Goal: Browse casually: Explore the website without a specific task or goal

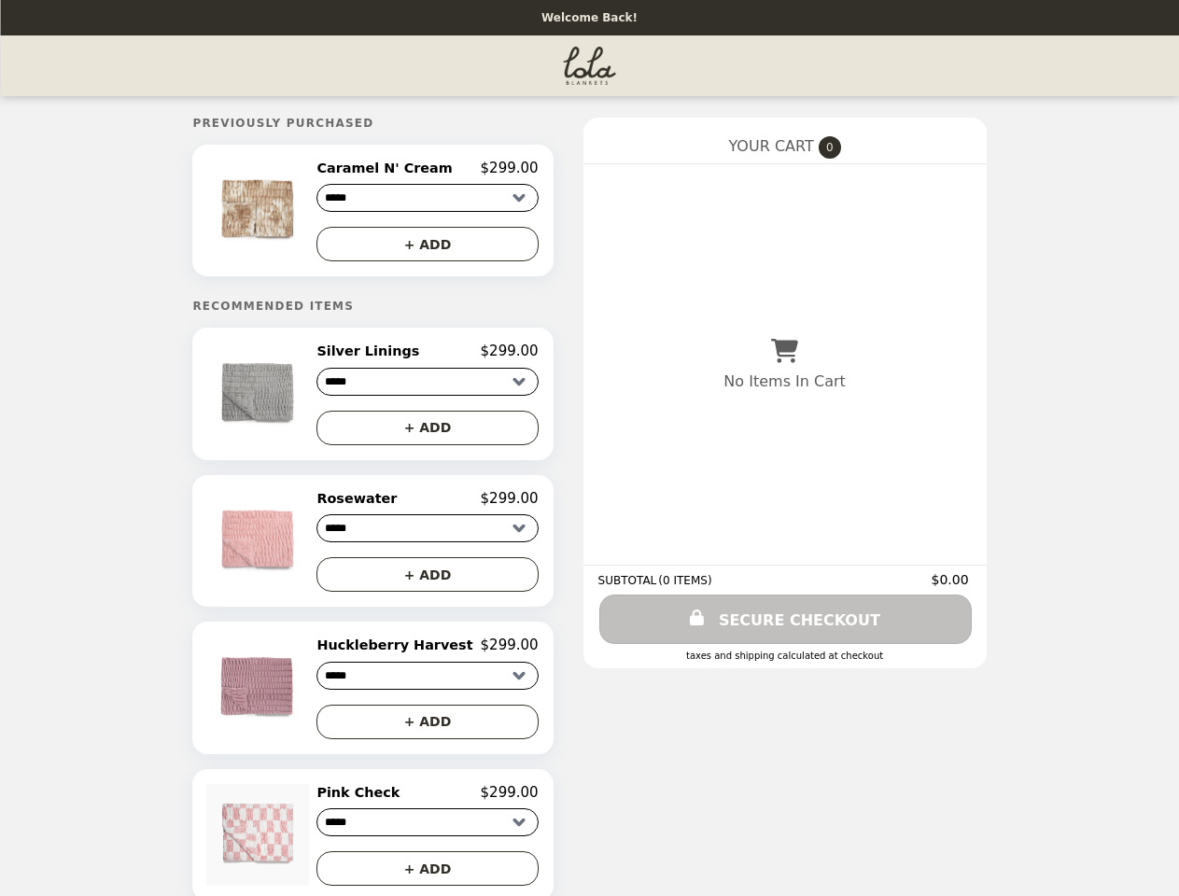
click at [281, 213] on img at bounding box center [259, 211] width 106 height 102
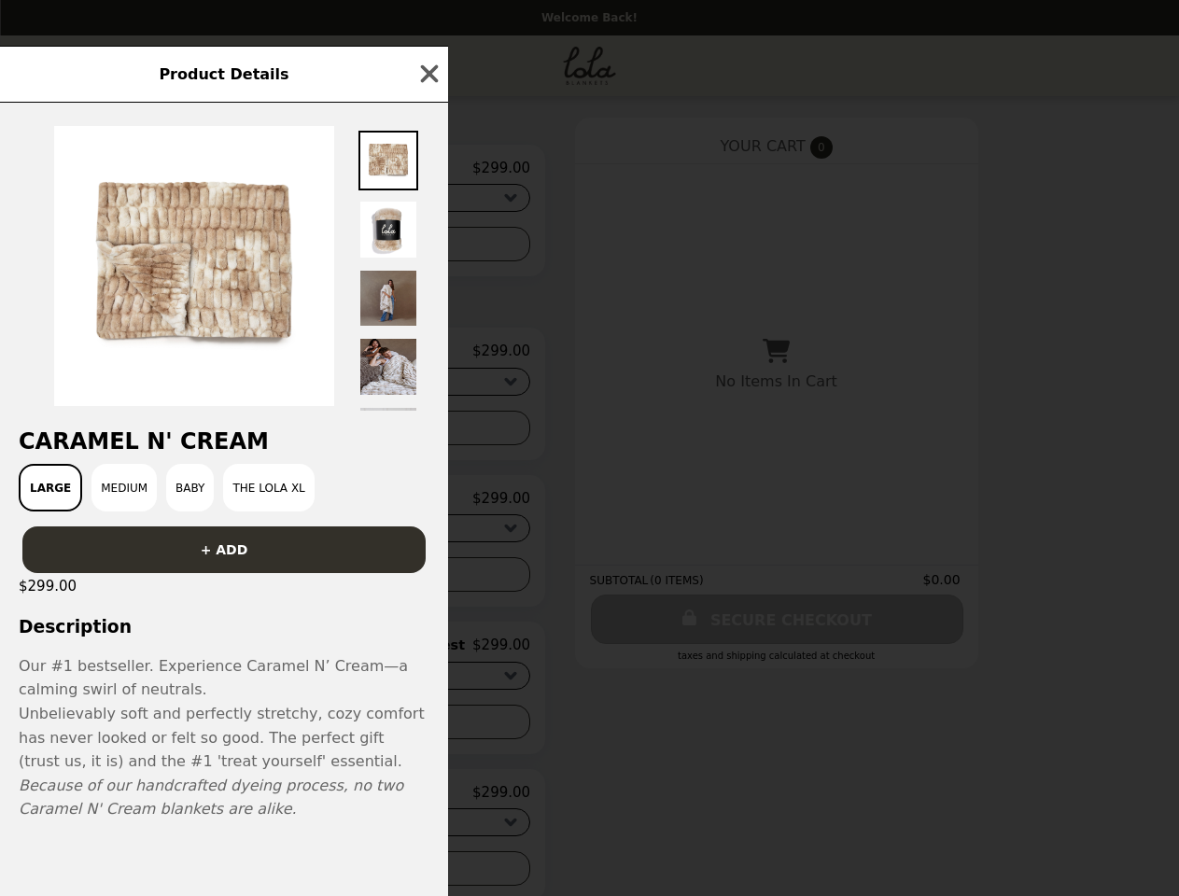
click at [427, 247] on div at bounding box center [224, 257] width 448 height 308
click at [281, 399] on div at bounding box center [224, 257] width 448 height 308
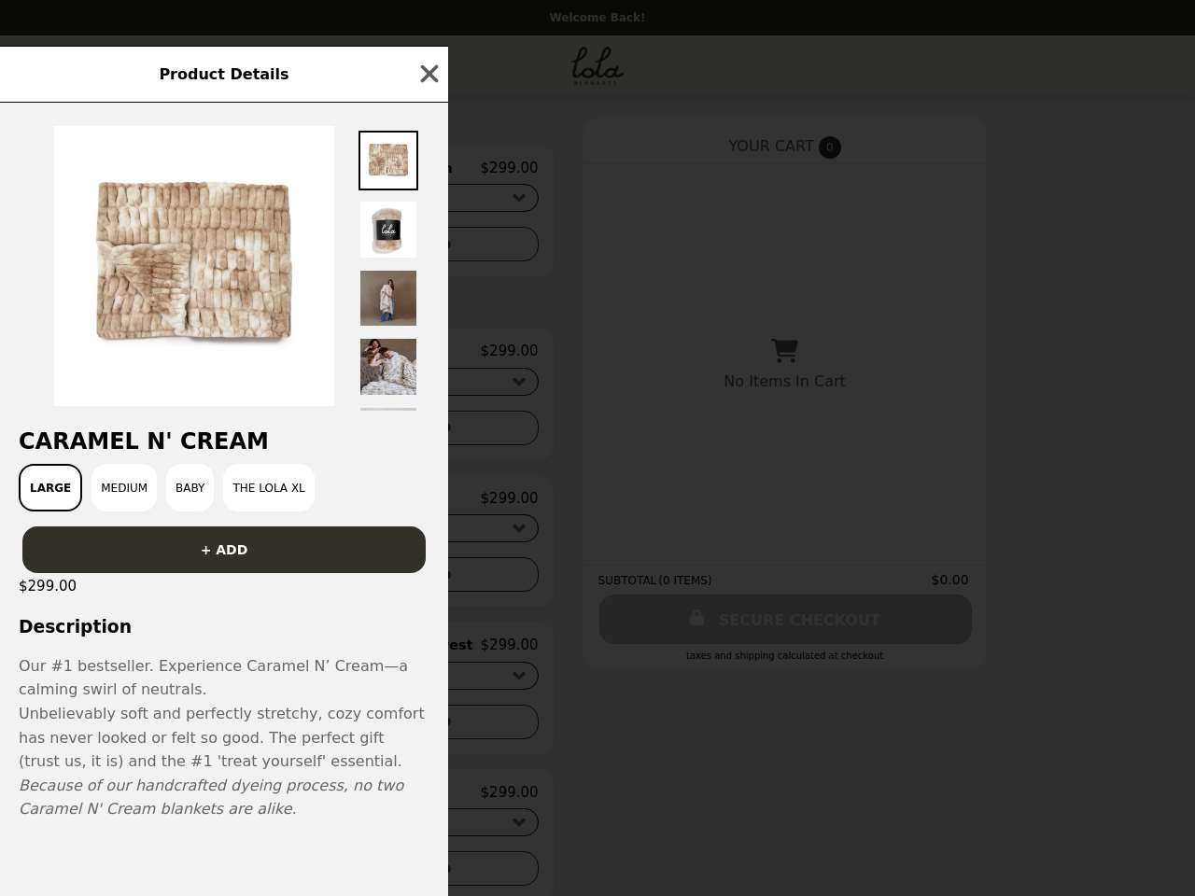
click at [427, 357] on div at bounding box center [224, 257] width 448 height 308
click at [427, 434] on h2 "Caramel N' Cream" at bounding box center [224, 441] width 448 height 26
click at [281, 548] on div "Product Details Caramel N' Cream Large Medium Baby The Lola XL + ADD $299.00 De…" at bounding box center [597, 448] width 1195 height 896
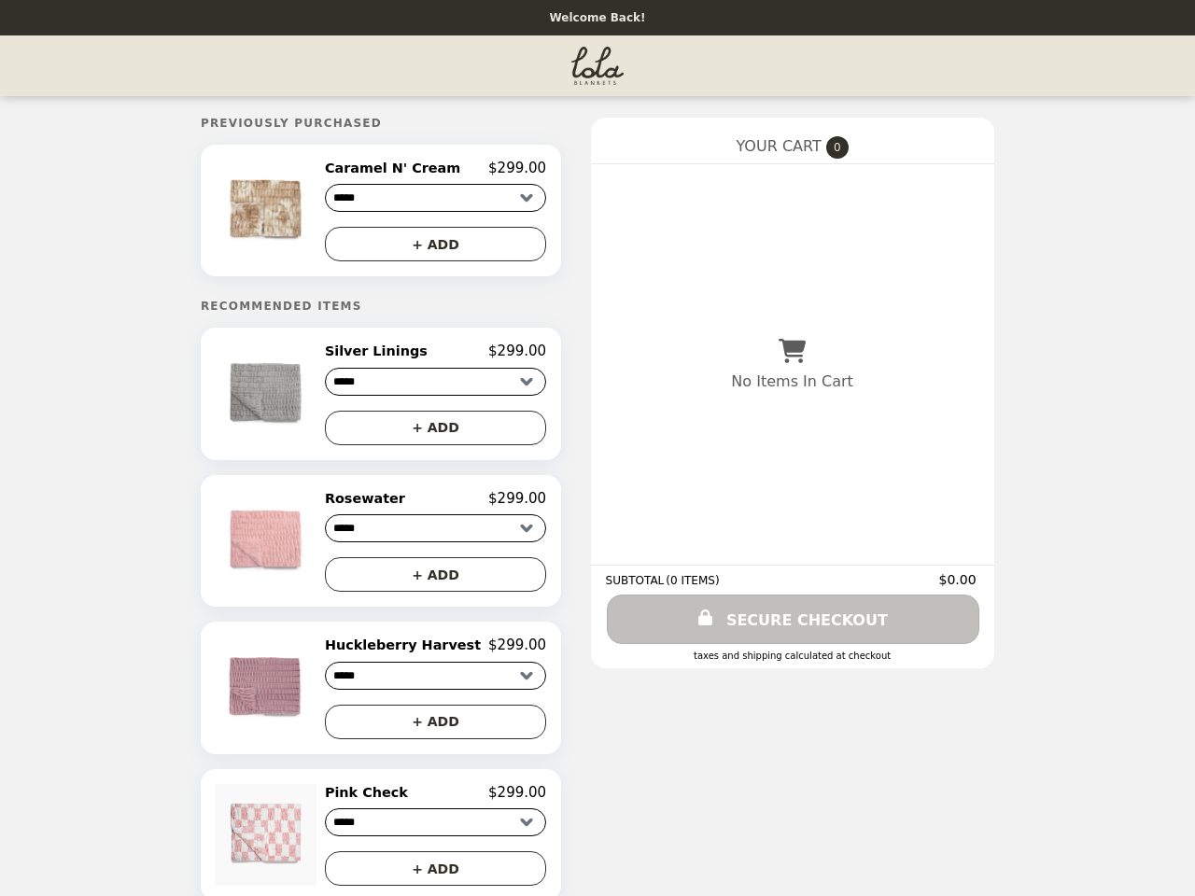
click at [427, 506] on div "Rosewater $299.00" at bounding box center [435, 498] width 221 height 17
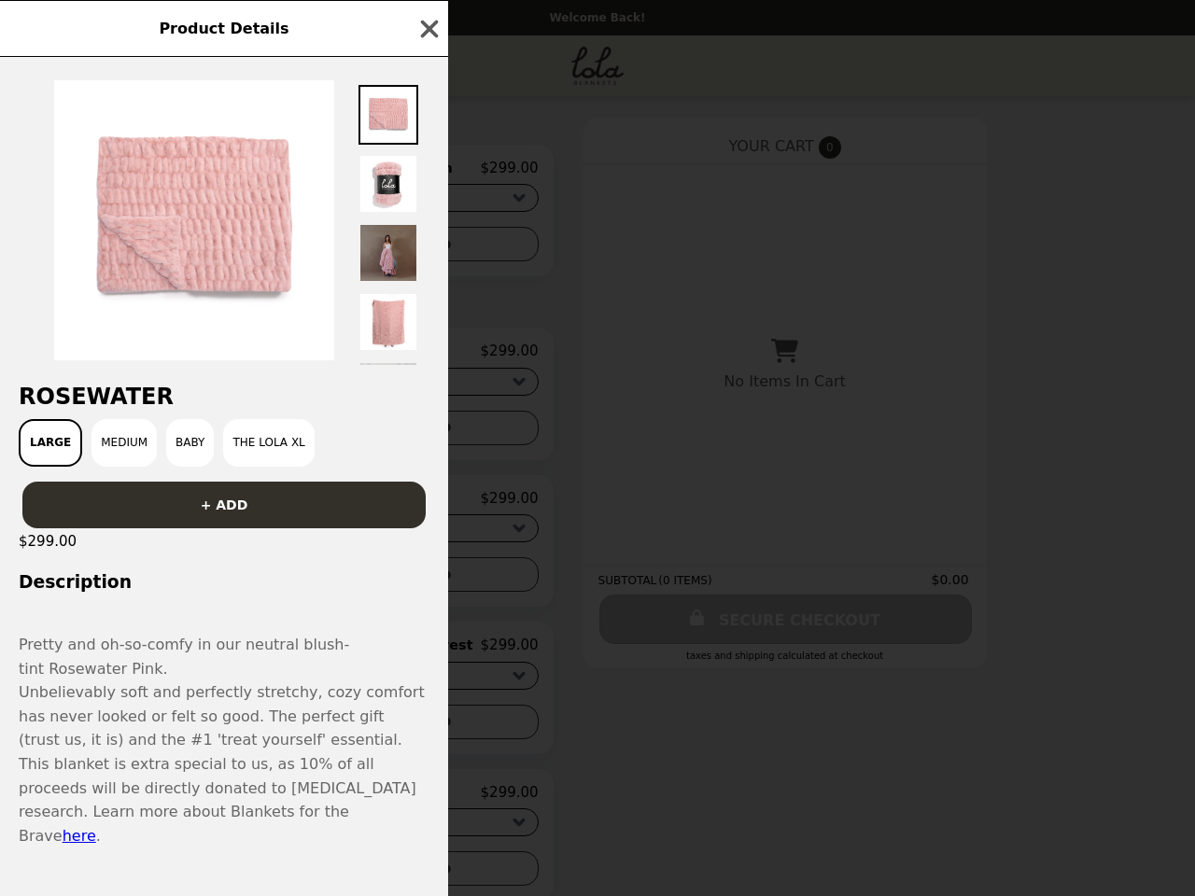
click at [427, 582] on div "Product Details Rosewater Large Medium Baby The Lola XL + ADD $299.00 Descripti…" at bounding box center [597, 448] width 1195 height 896
click at [281, 696] on span "Unbelievably soft and perfectly stretchy, cozy comfort has never looked or felt…" at bounding box center [222, 715] width 406 height 65
